Goal: Task Accomplishment & Management: Use online tool/utility

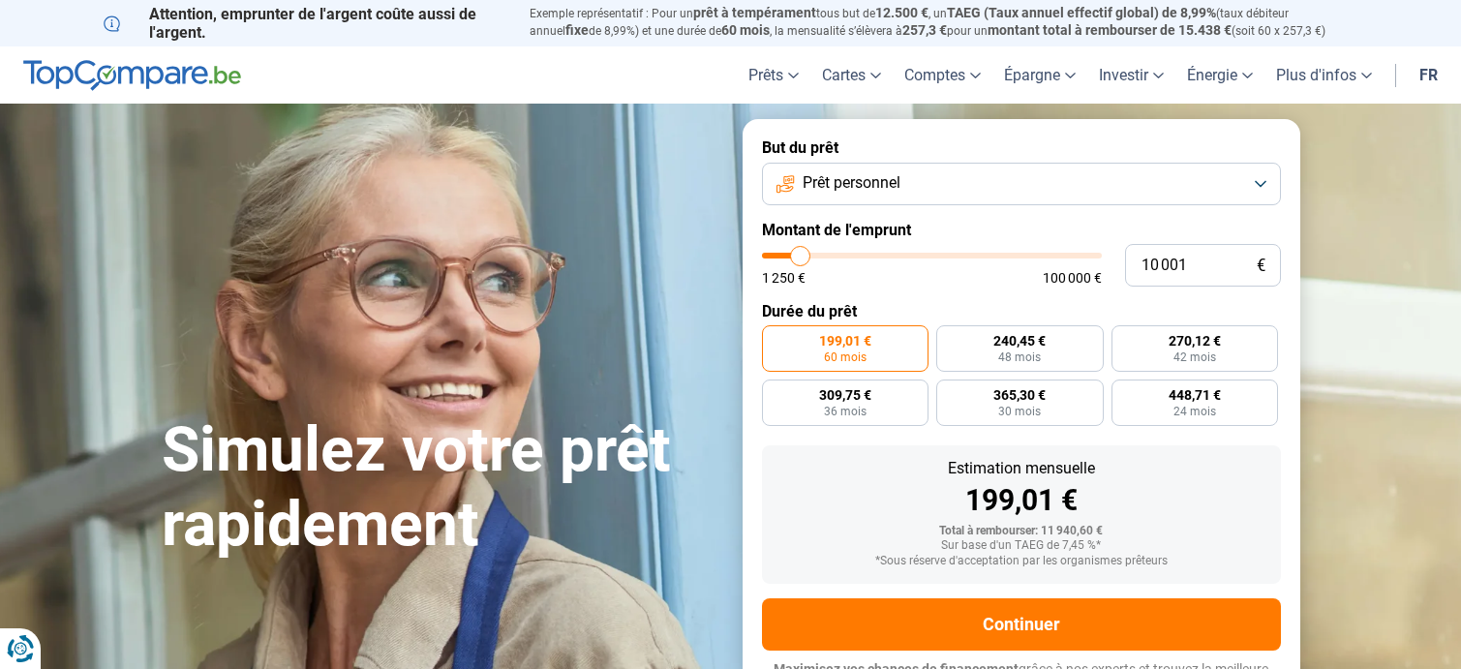
type input "11 250"
type input "11250"
type input "14 750"
type input "14750"
type input "22 750"
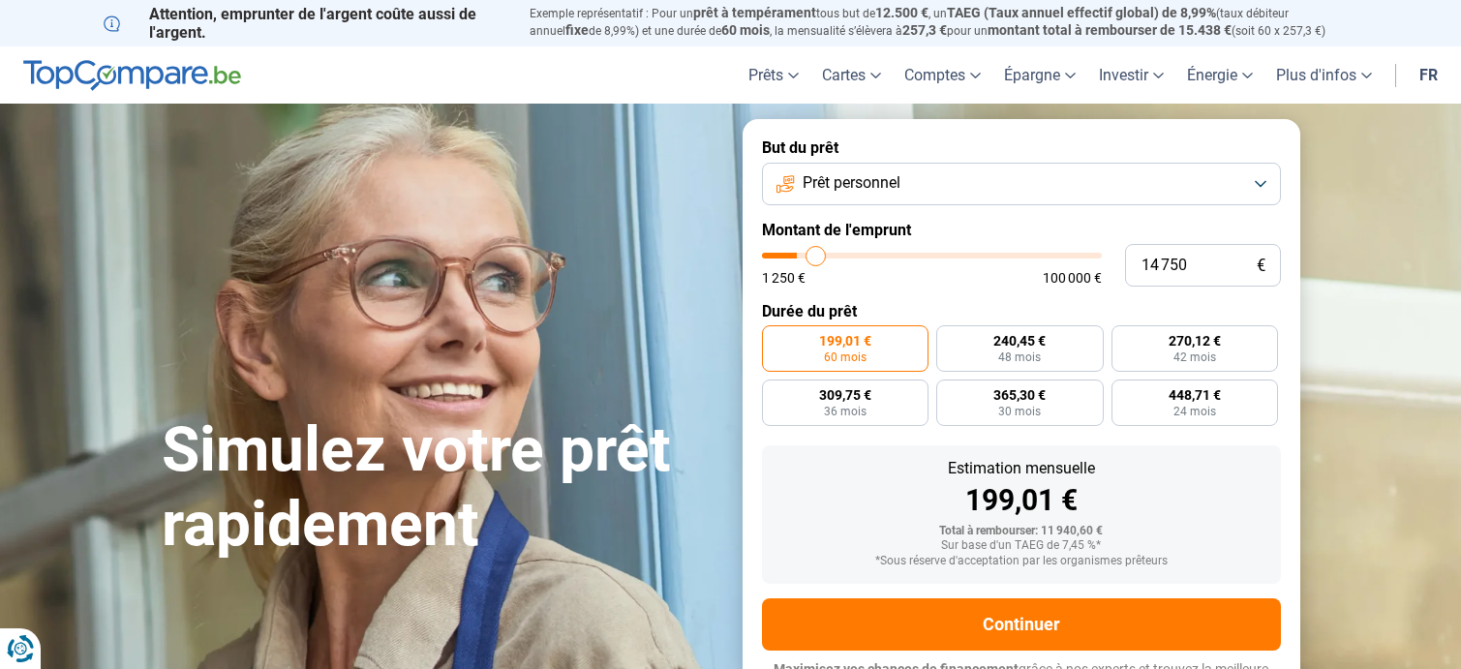
type input "22750"
type input "31 250"
type input "31250"
type input "38 500"
type input "38500"
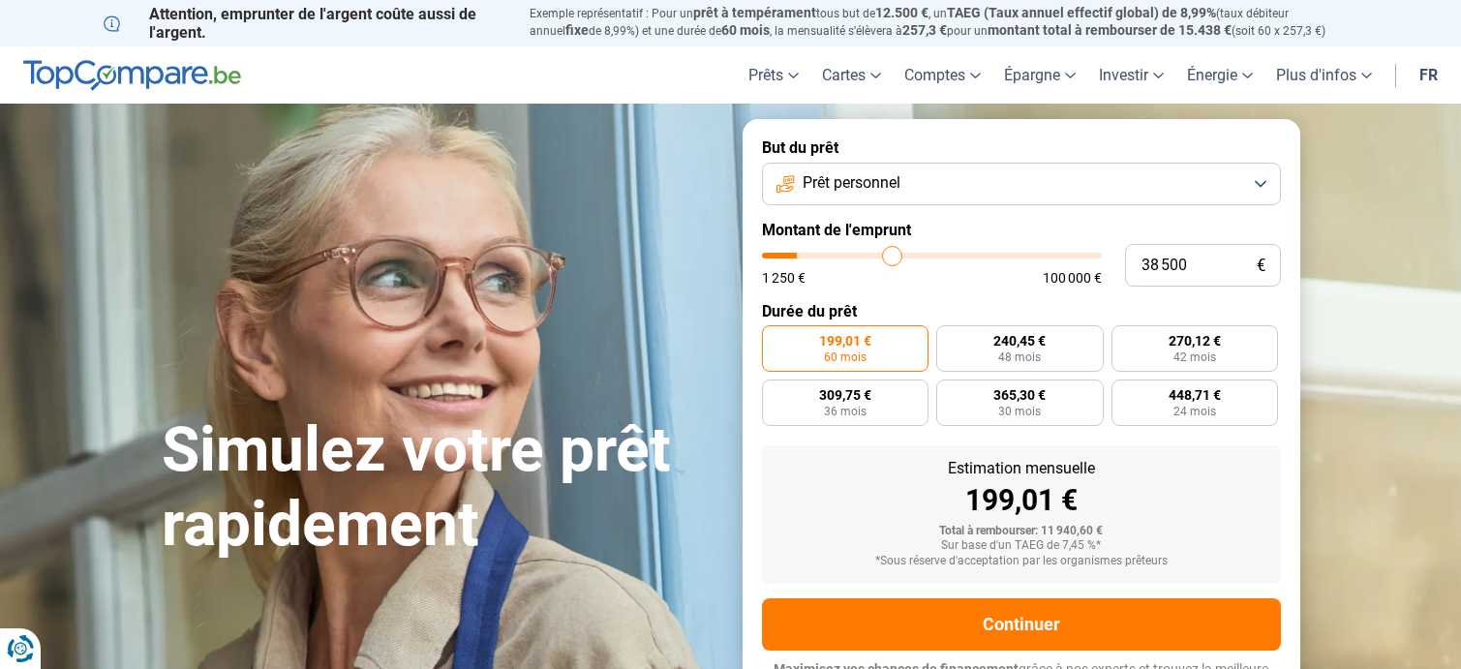
type input "41 250"
type input "41250"
type input "50 500"
type input "50500"
type input "53 500"
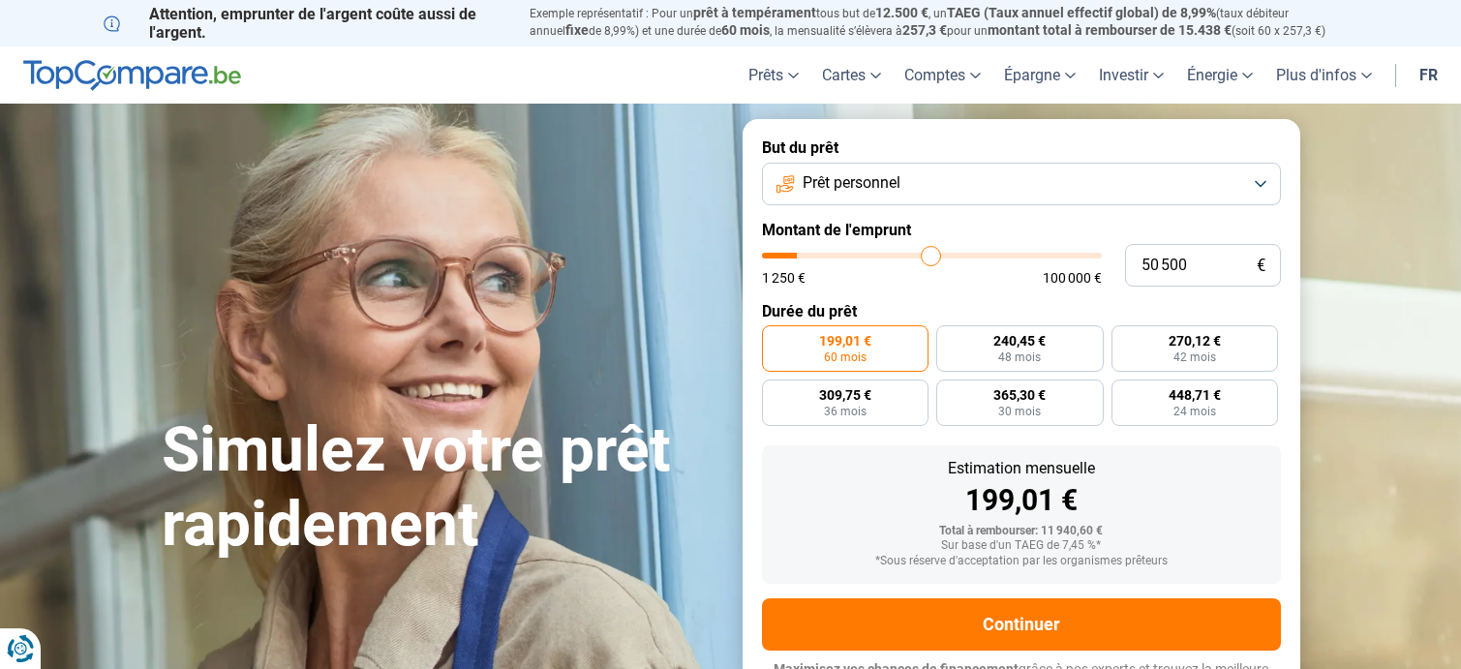
type input "53500"
type input "57 250"
type input "57250"
type input "60 250"
type input "60250"
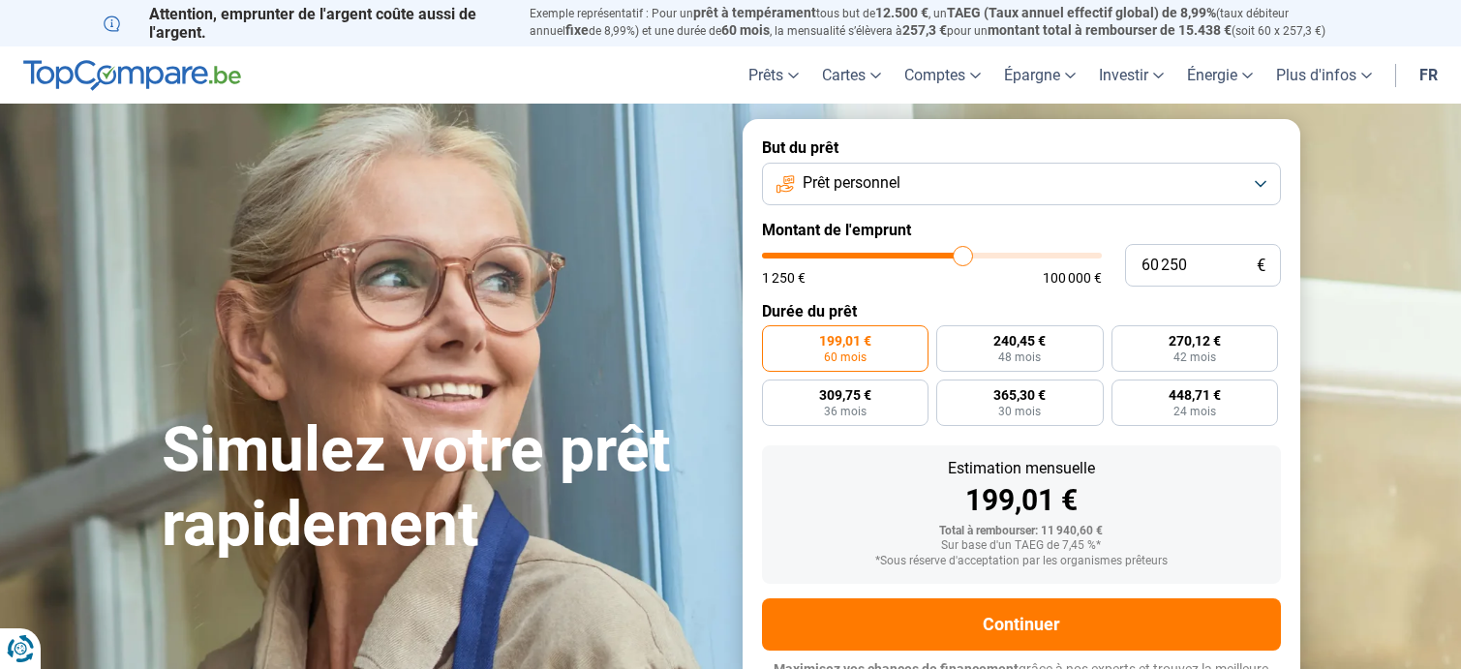
type input "61 000"
type input "61000"
type input "63 250"
type input "63250"
type input "68 000"
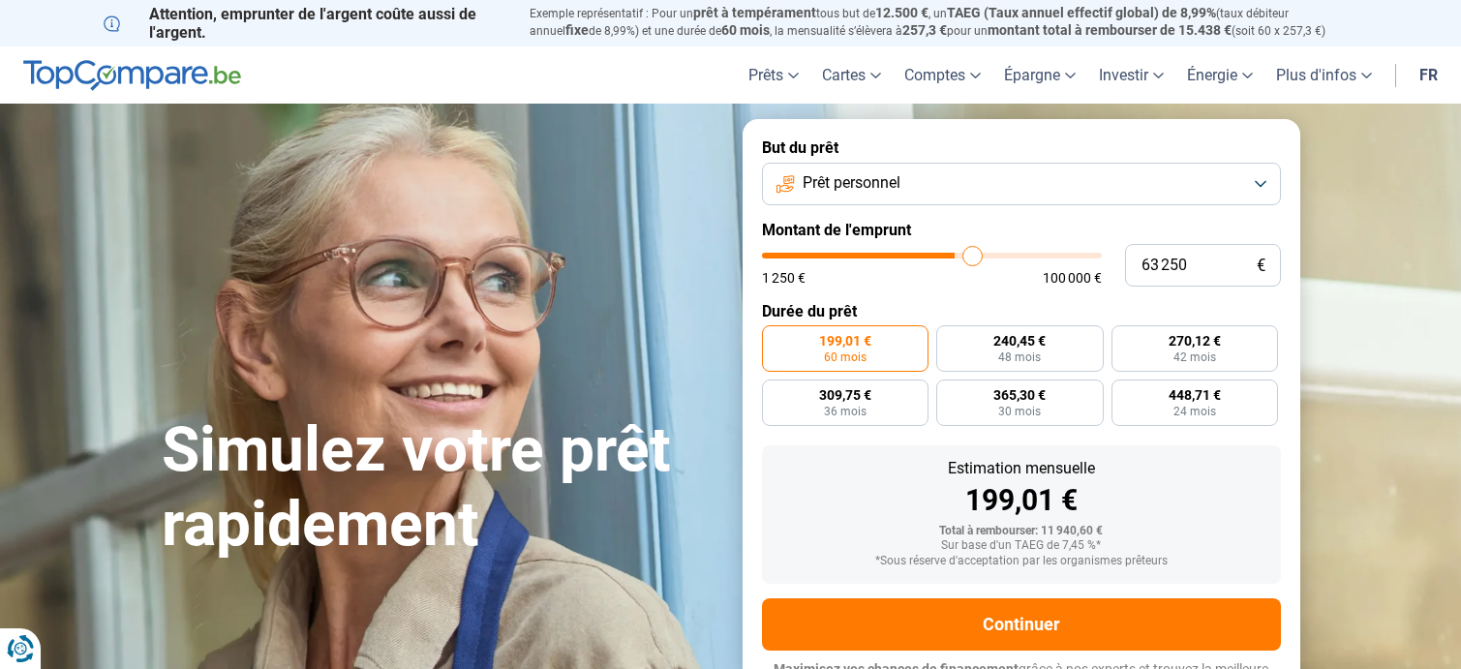
type input "68000"
type input "72 000"
type input "72000"
type input "75 000"
type input "75000"
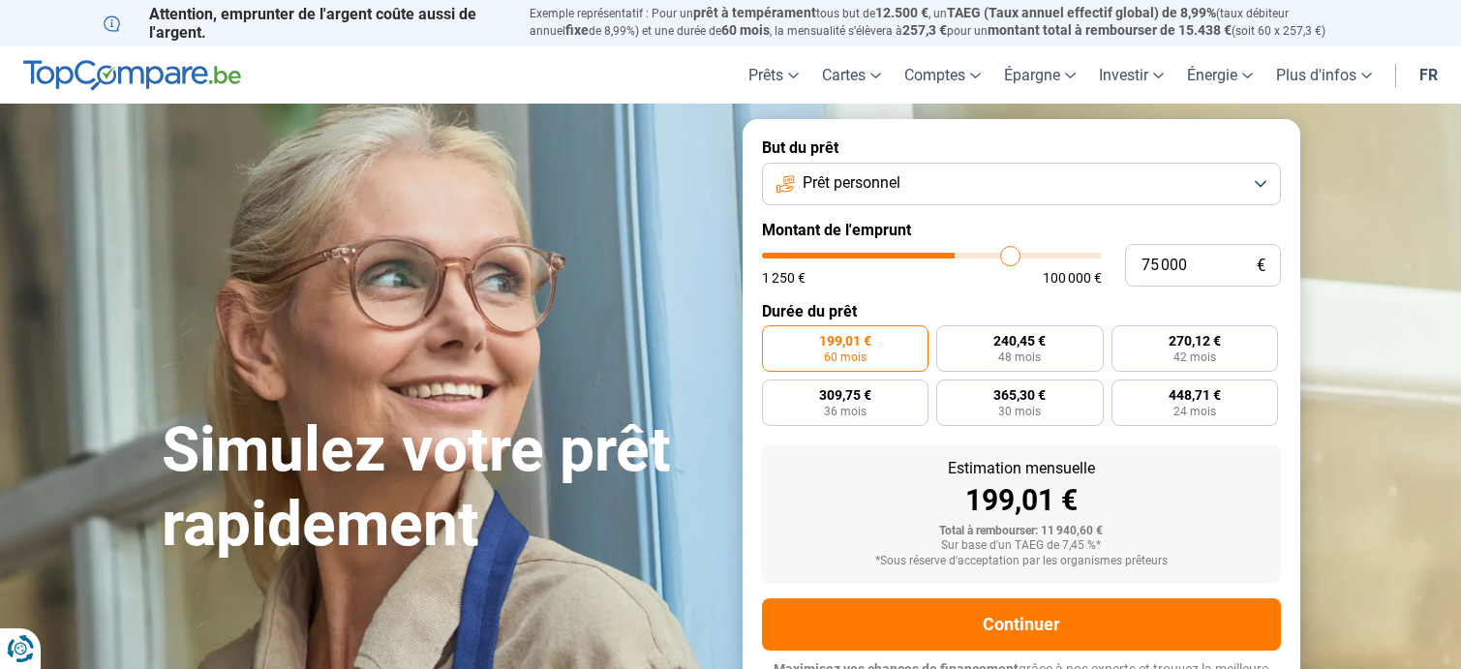
type input "76 750"
type input "76750"
type input "77 250"
type input "77250"
type input "78 500"
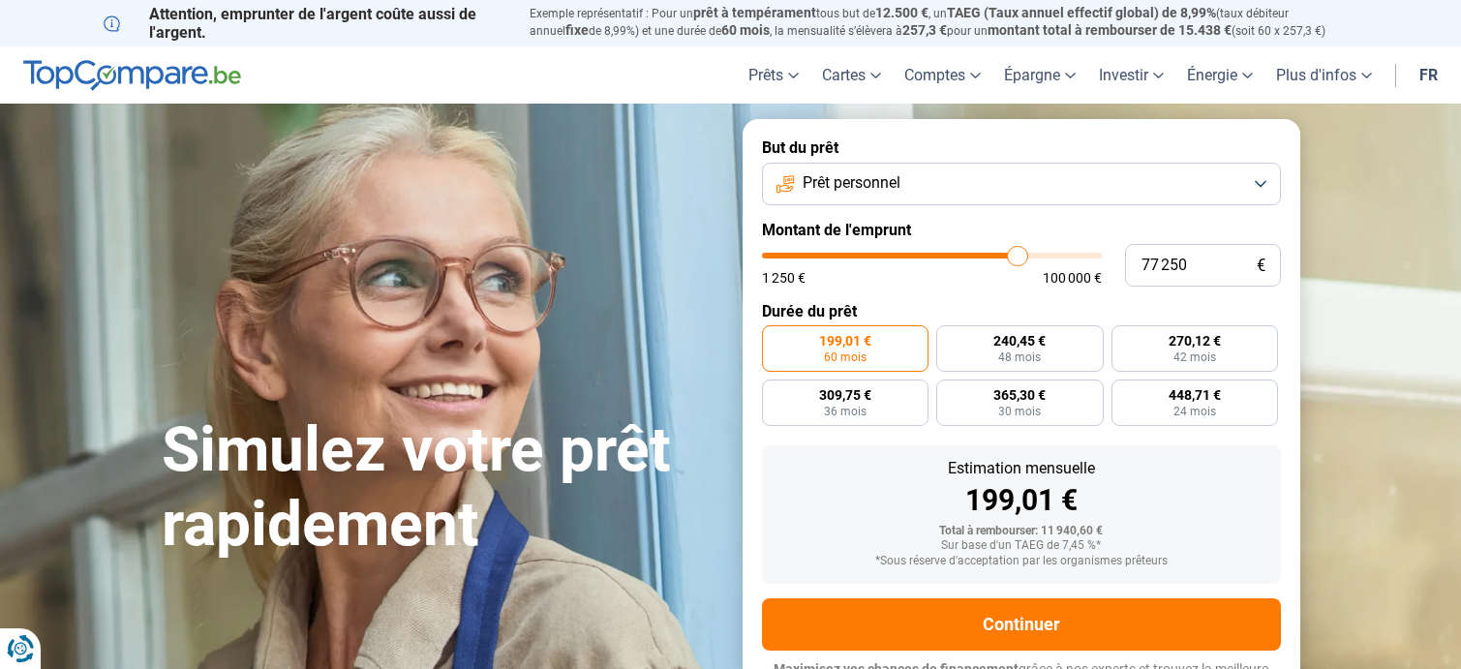
type input "78500"
type input "80 250"
type input "80250"
type input "82 250"
type input "82250"
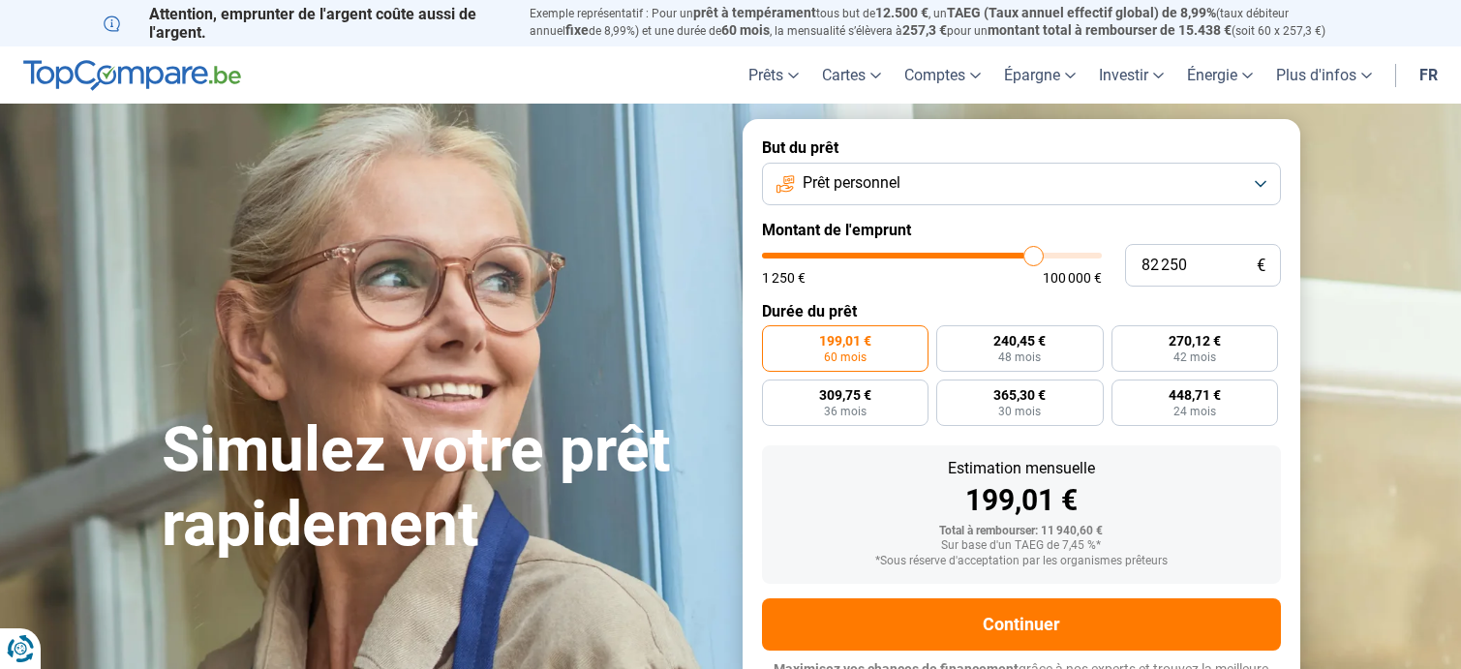
type input "84 000"
type input "84000"
type input "85 750"
type input "85750"
type input "86 500"
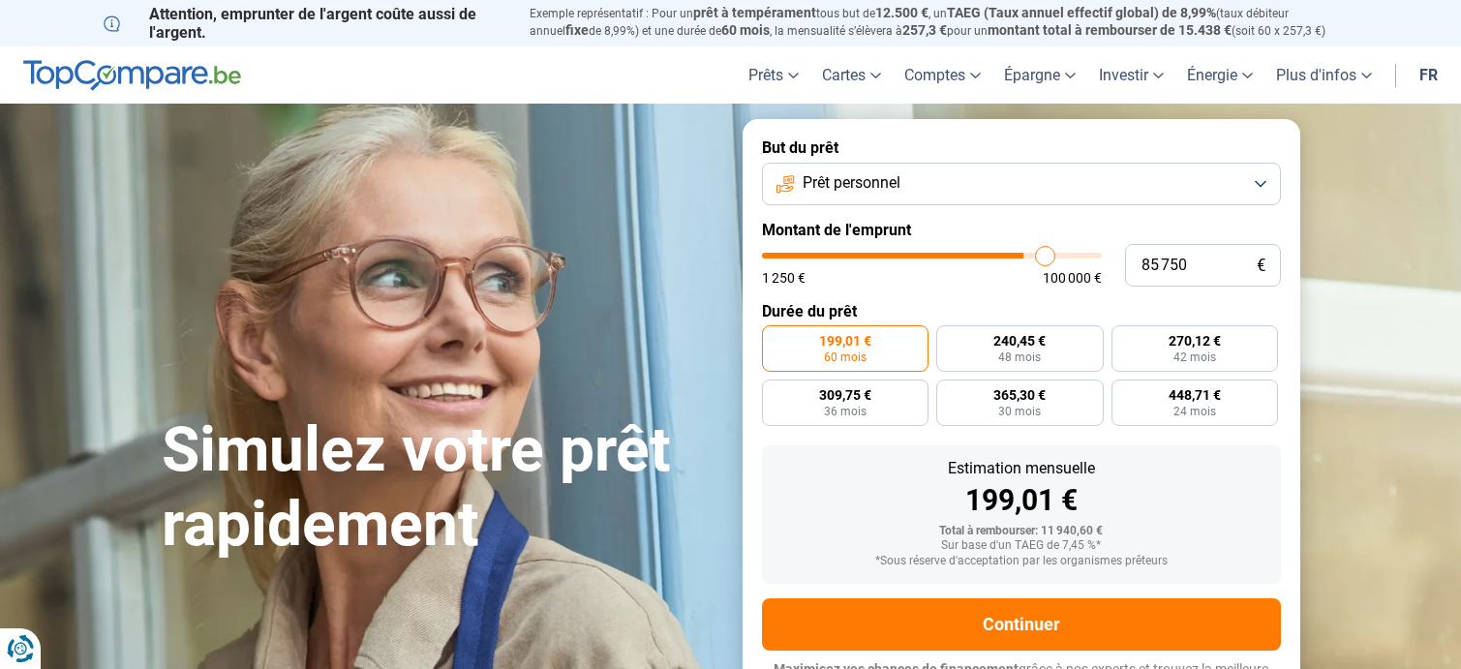
type input "86500"
type input "87 250"
type input "87250"
type input "88 250"
type input "88250"
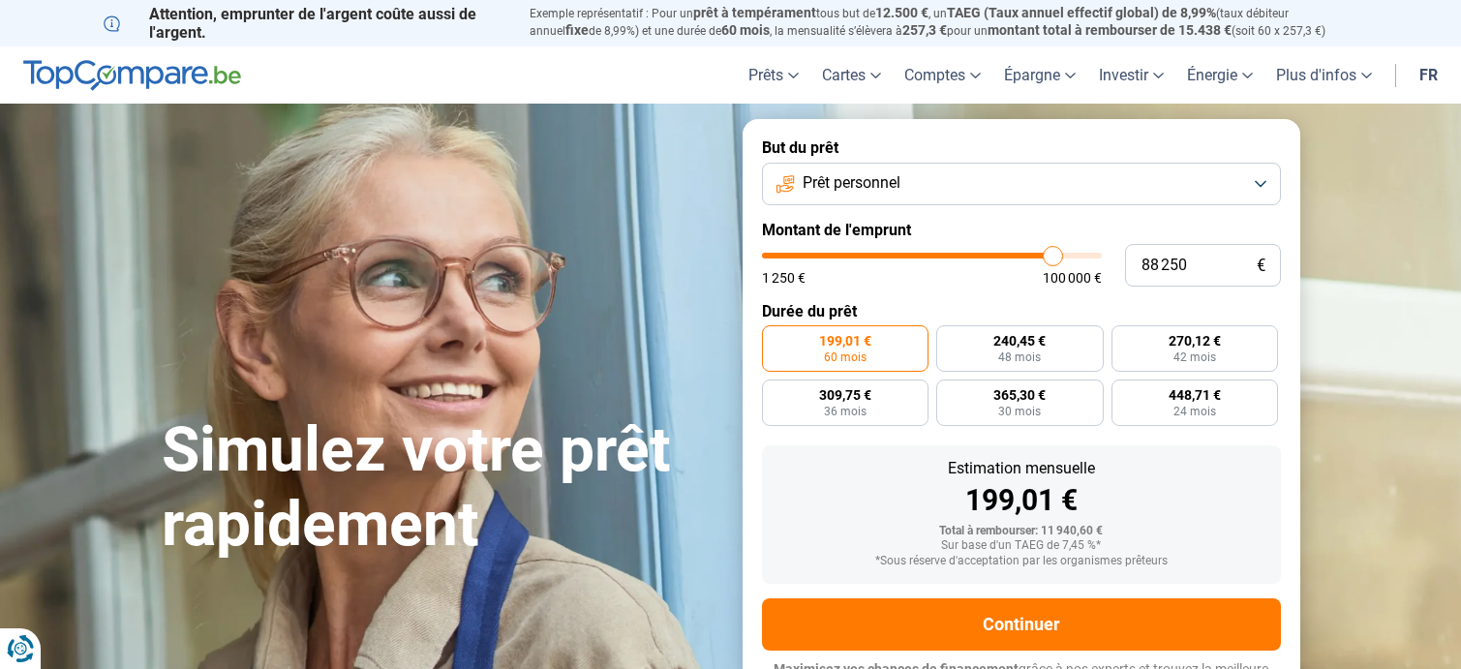
type input "88 500"
type input "88500"
type input "88 750"
type input "88750"
type input "88 500"
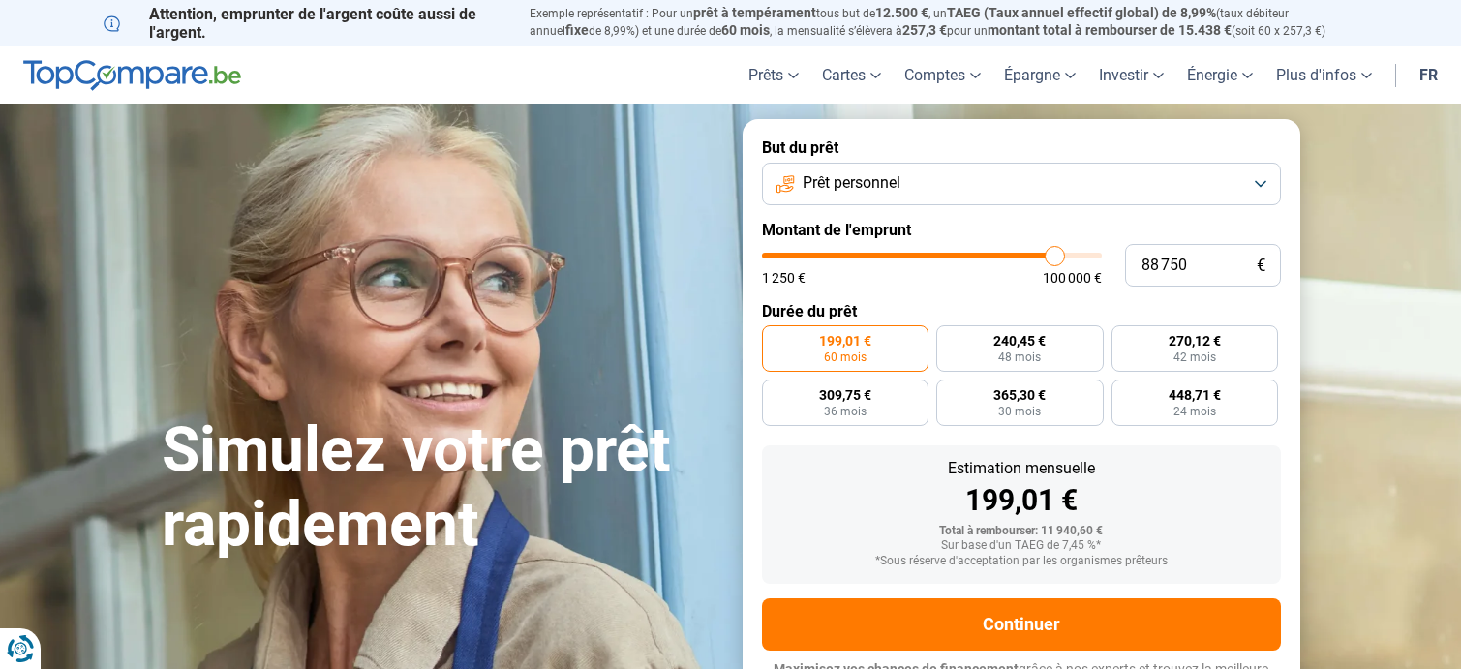
type input "88500"
type input "88 250"
type input "88250"
type input "86 000"
type input "86000"
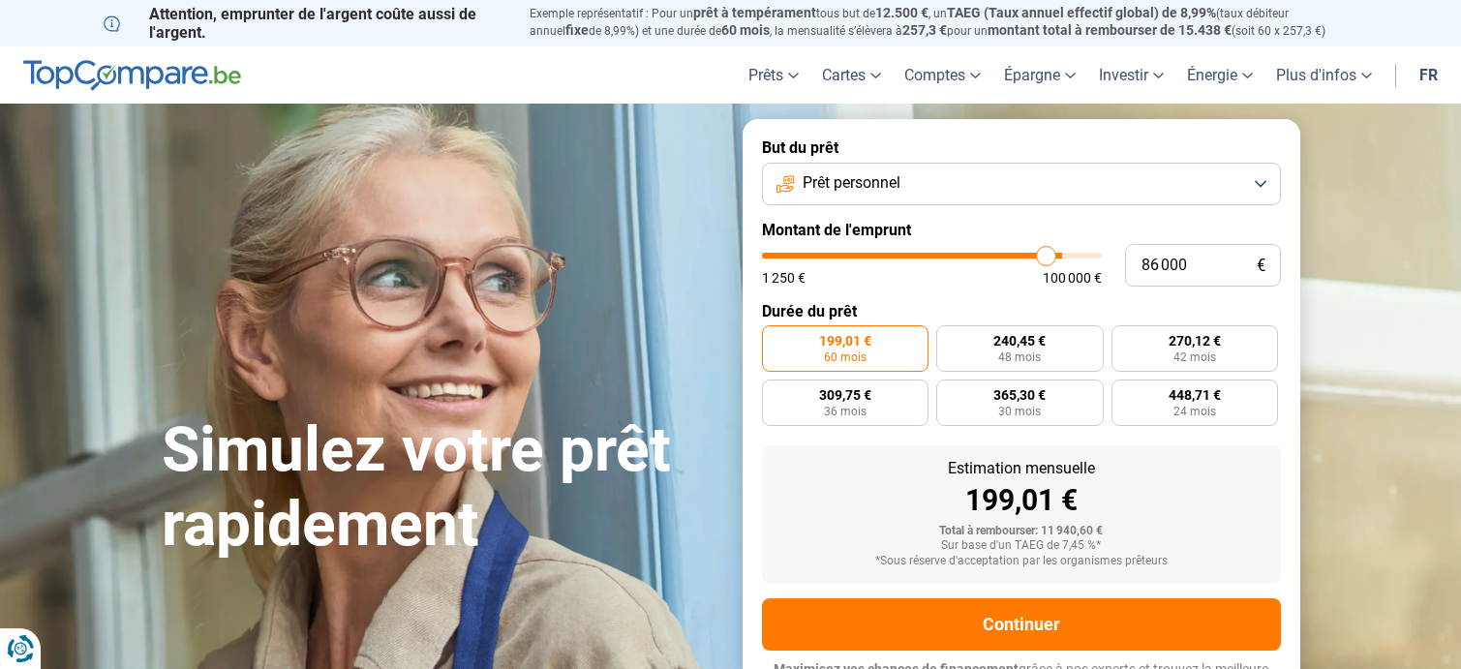
type input "83 750"
type input "83750"
type input "81 500"
type input "81500"
type input "79 750"
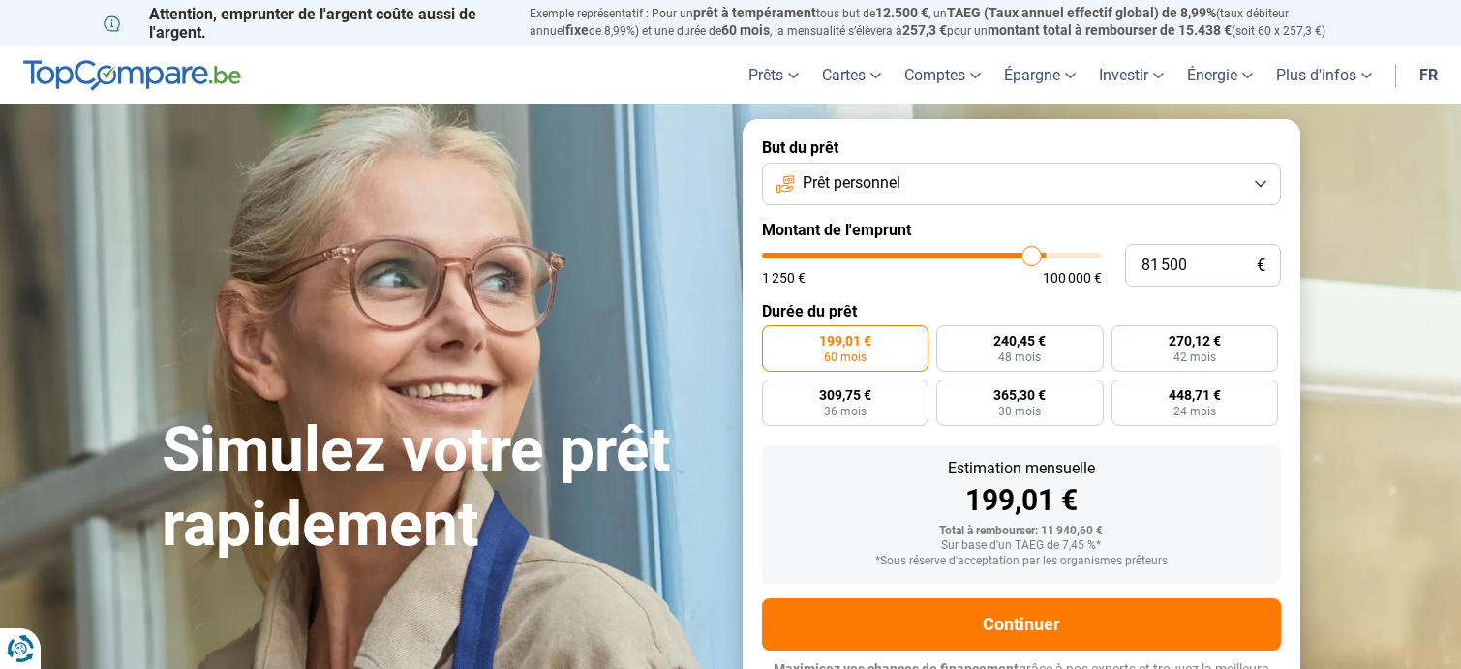
type input "79750"
type input "78 750"
type input "78750"
type input "78 000"
type input "78000"
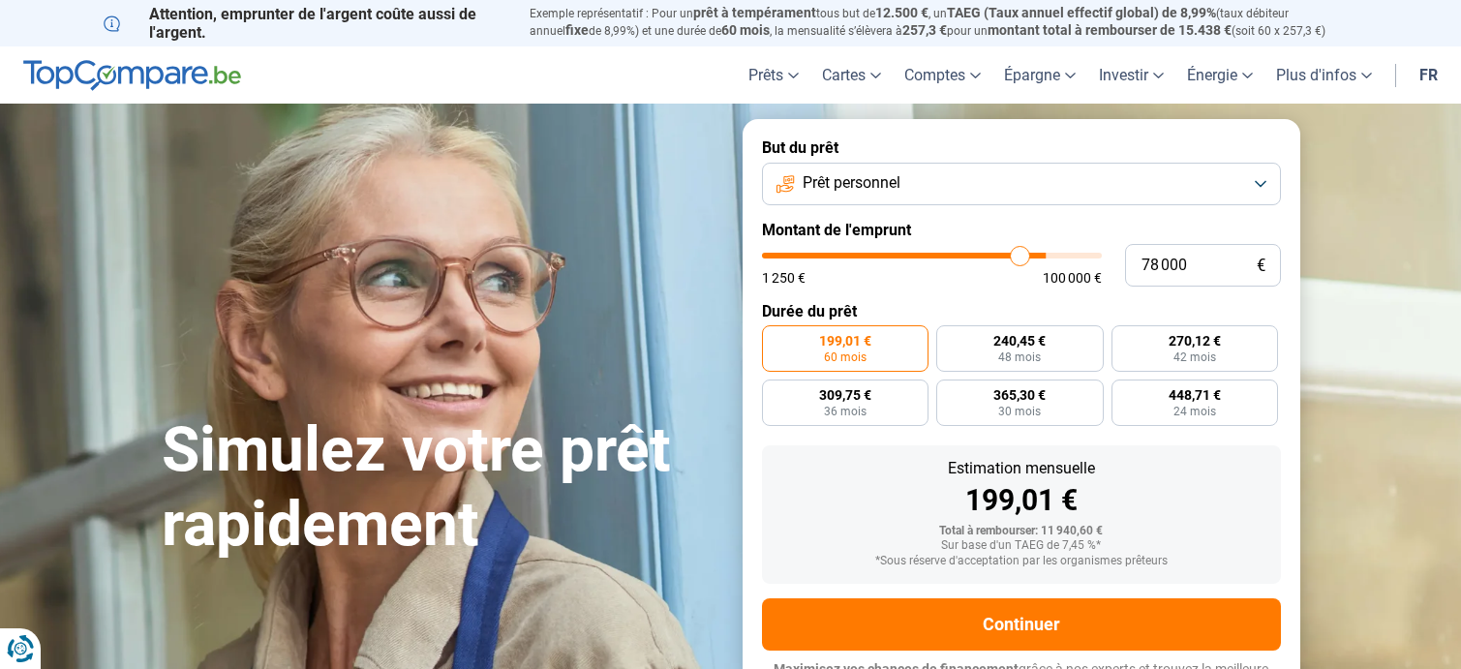
type input "76 750"
type input "76750"
type input "76 250"
type input "76250"
type input "75 750"
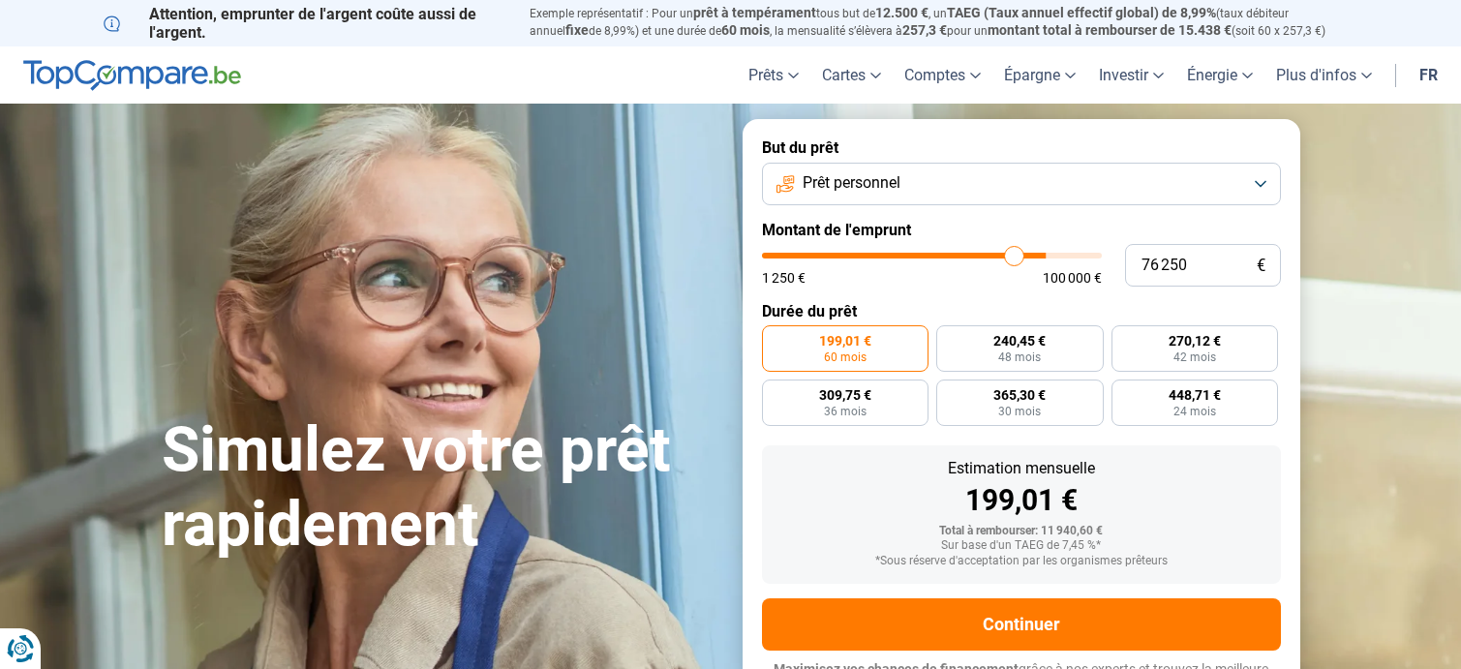
type input "75750"
type input "75 500"
type input "75500"
type input "75 000"
type input "75000"
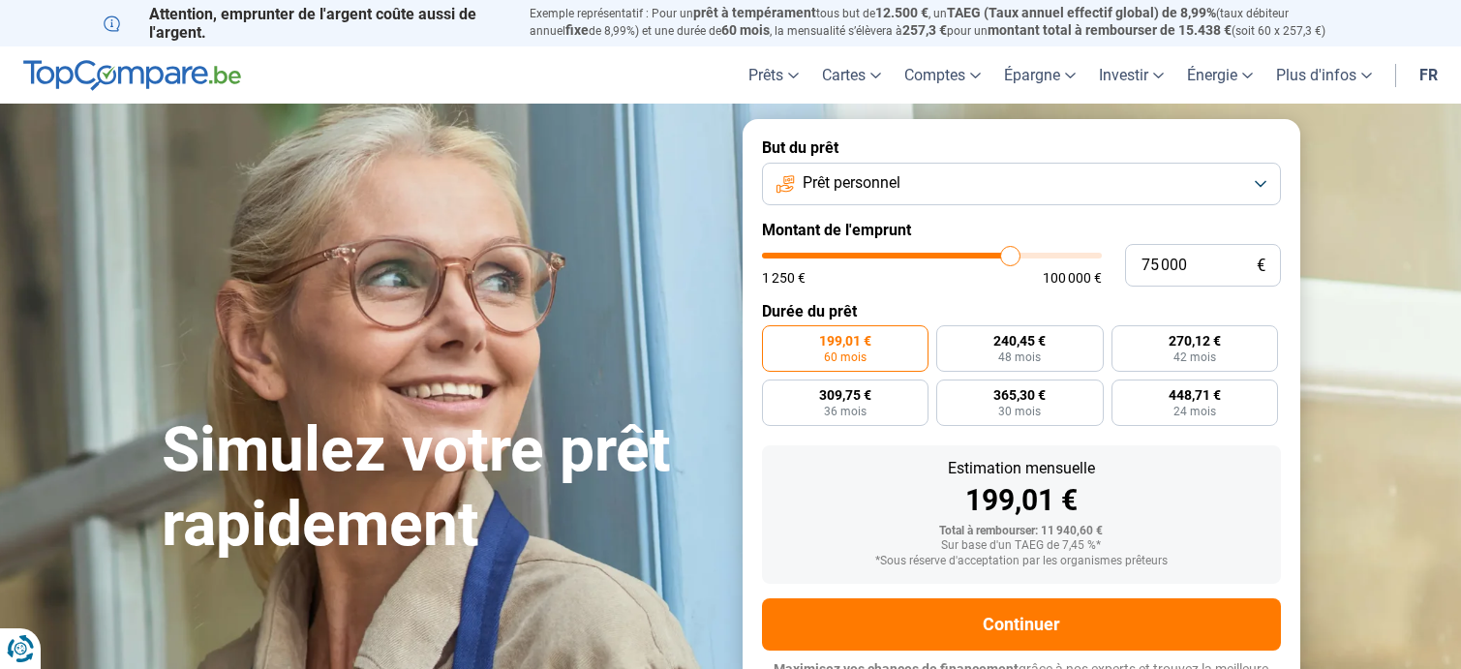
type input "74 250"
type input "74250"
type input "74 000"
type input "74000"
type input "73 500"
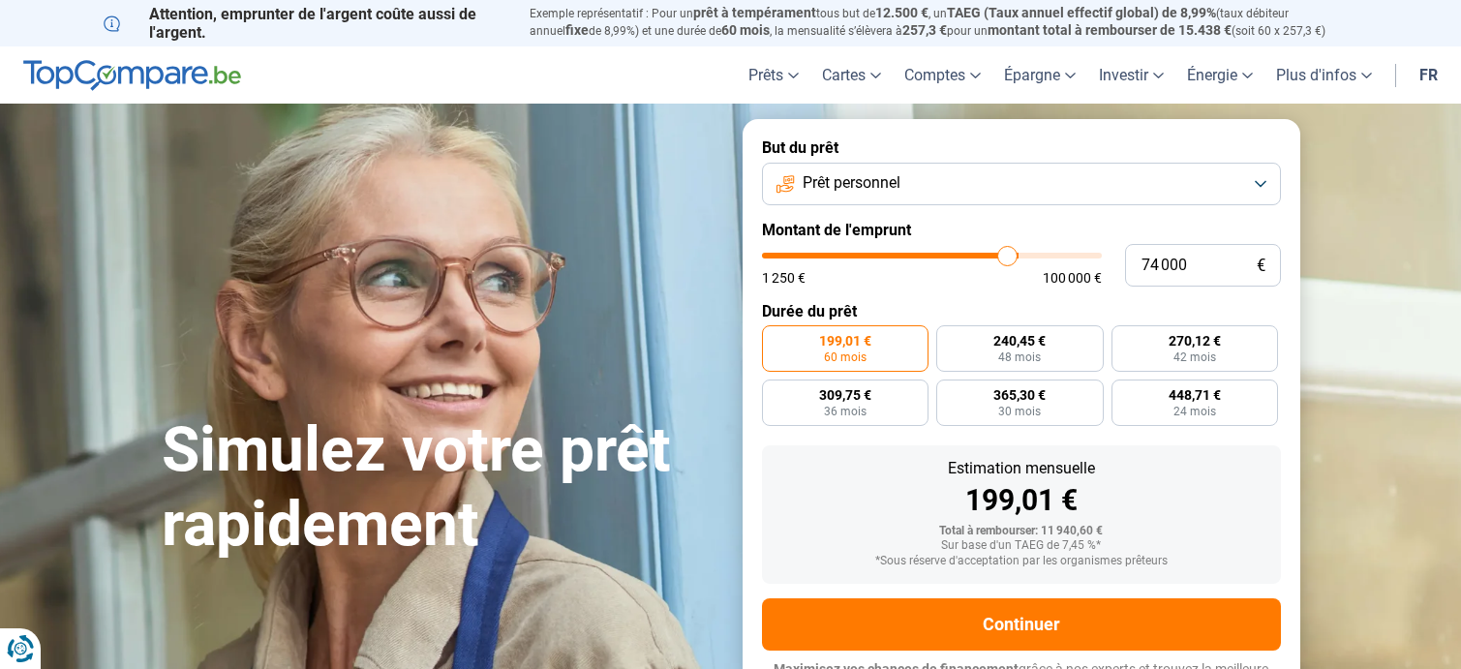
type input "73500"
type input "72 500"
type input "72500"
type input "72 250"
type input "72250"
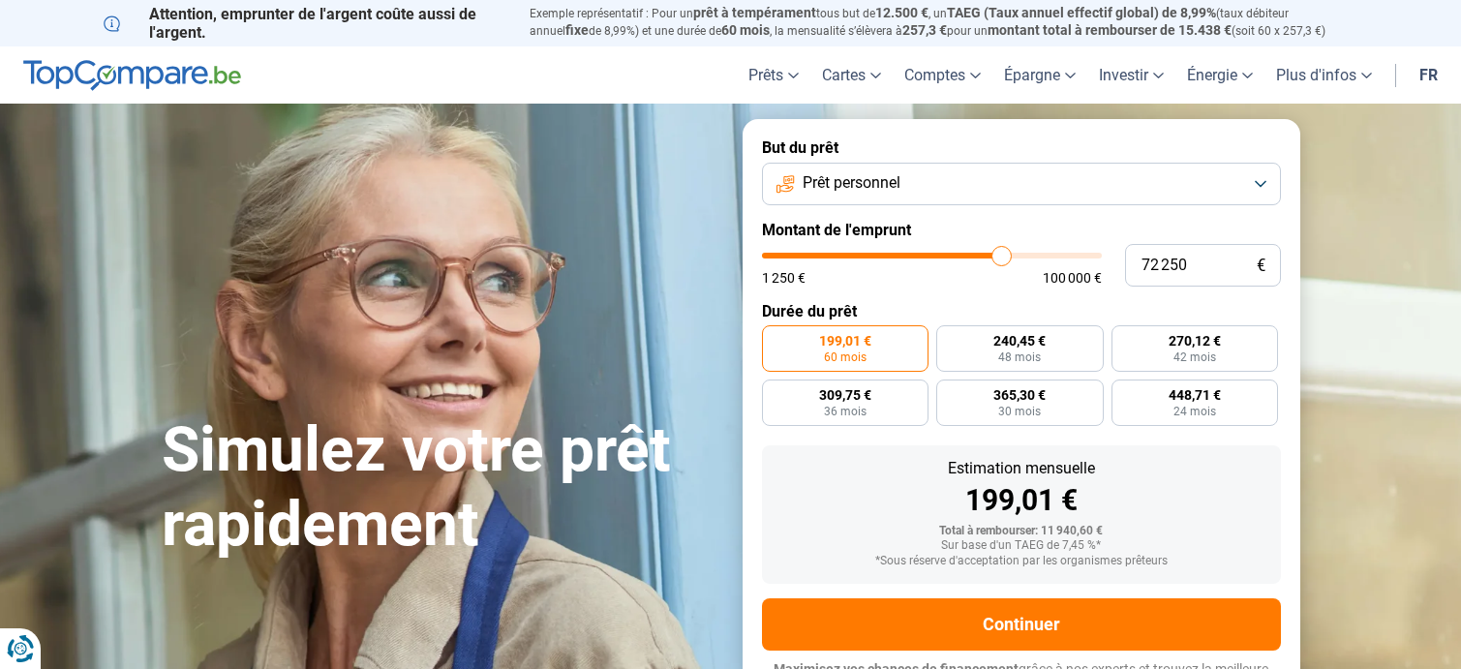
type input "71 750"
type input "71750"
type input "71 000"
type input "71000"
type input "70 750"
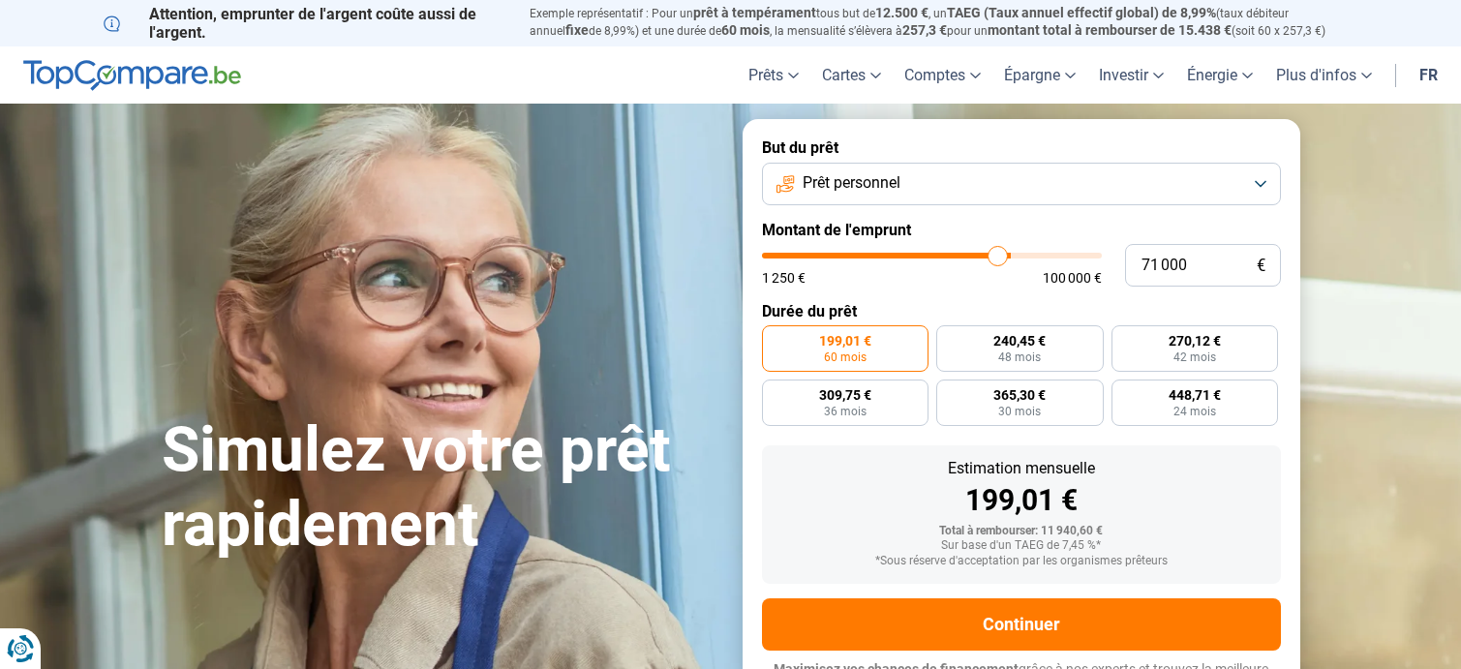
type input "70750"
type input "70 250"
type input "70250"
type input "69 750"
type input "69750"
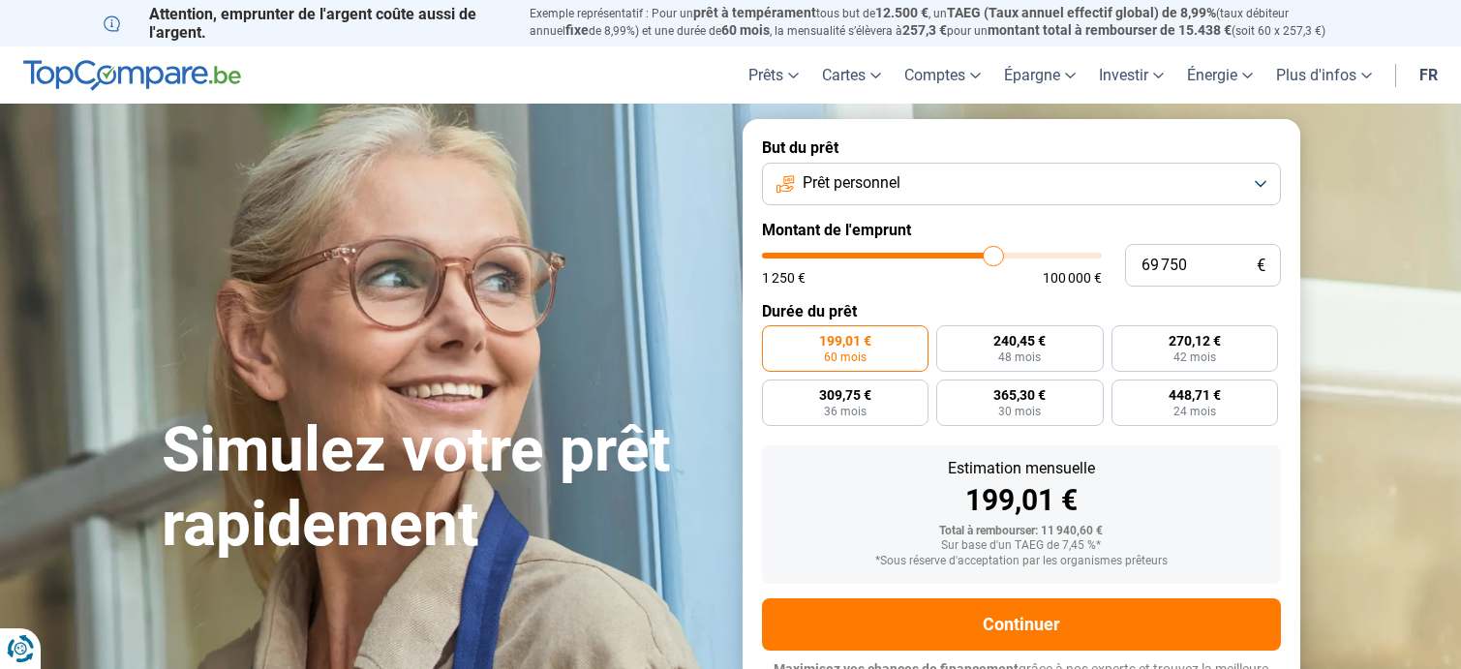
type input "69 500"
type input "69500"
type input "69 250"
type input "69250"
type input "69 000"
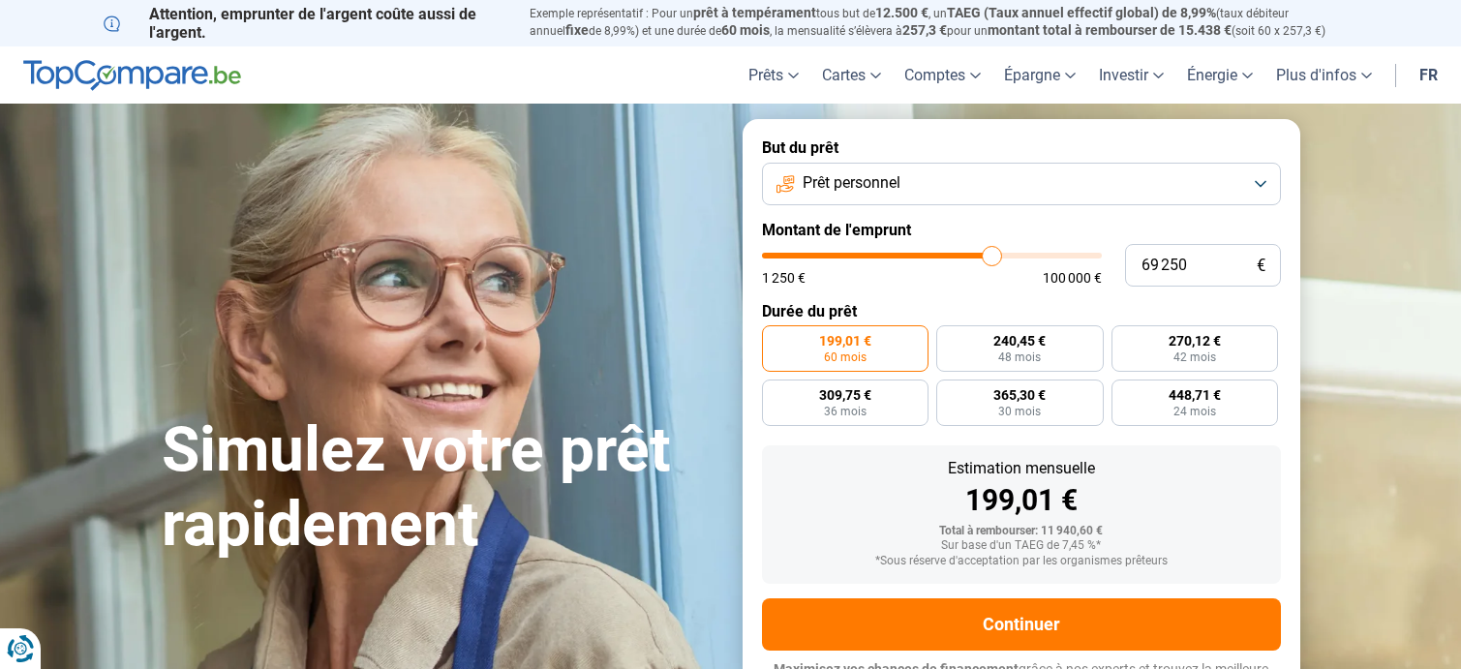
type input "69000"
type input "68 250"
type input "68250"
type input "66 500"
type input "66500"
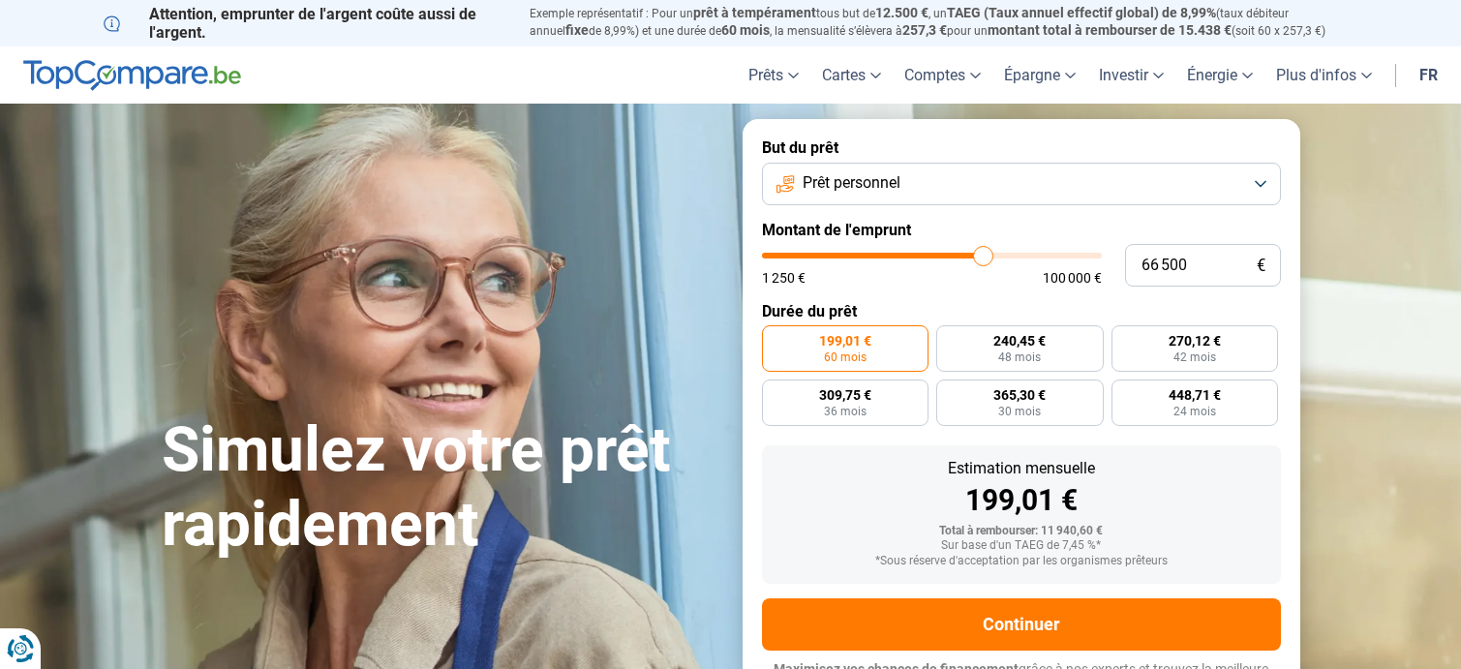
type input "65 750"
drag, startPoint x: 806, startPoint y: 257, endPoint x: 980, endPoint y: 256, distance: 174.3
type input "65750"
click at [980, 256] on input "range" at bounding box center [932, 256] width 340 height 6
radio input "false"
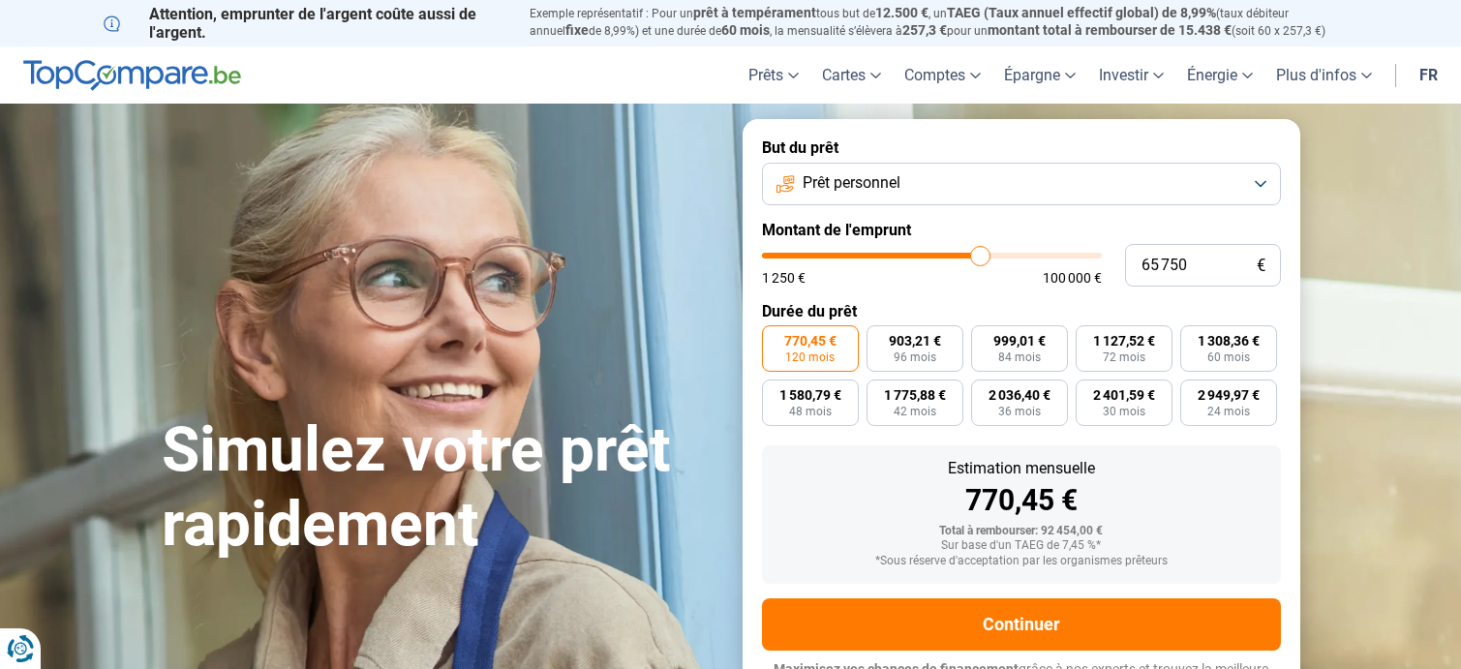
scroll to position [30, 0]
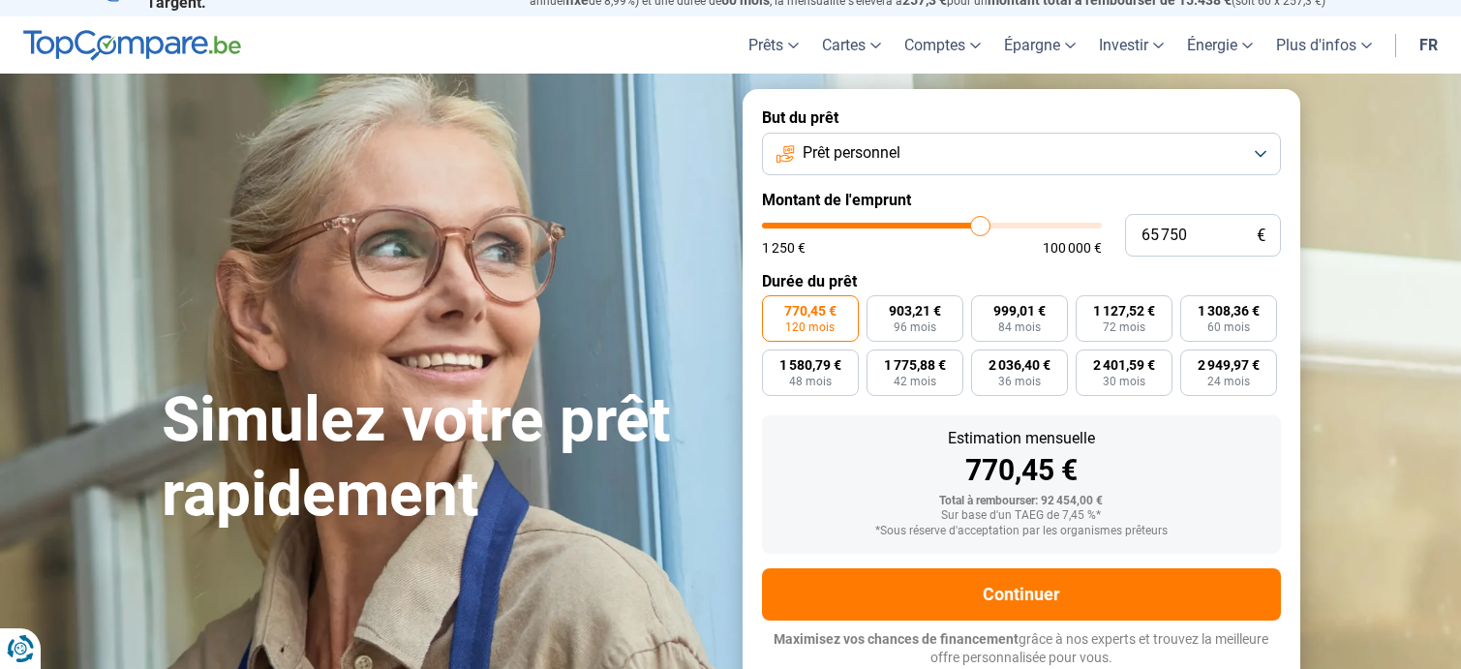
click at [961, 167] on button "Prêt personnel" at bounding box center [1021, 154] width 519 height 43
